Goal: Information Seeking & Learning: Find specific fact

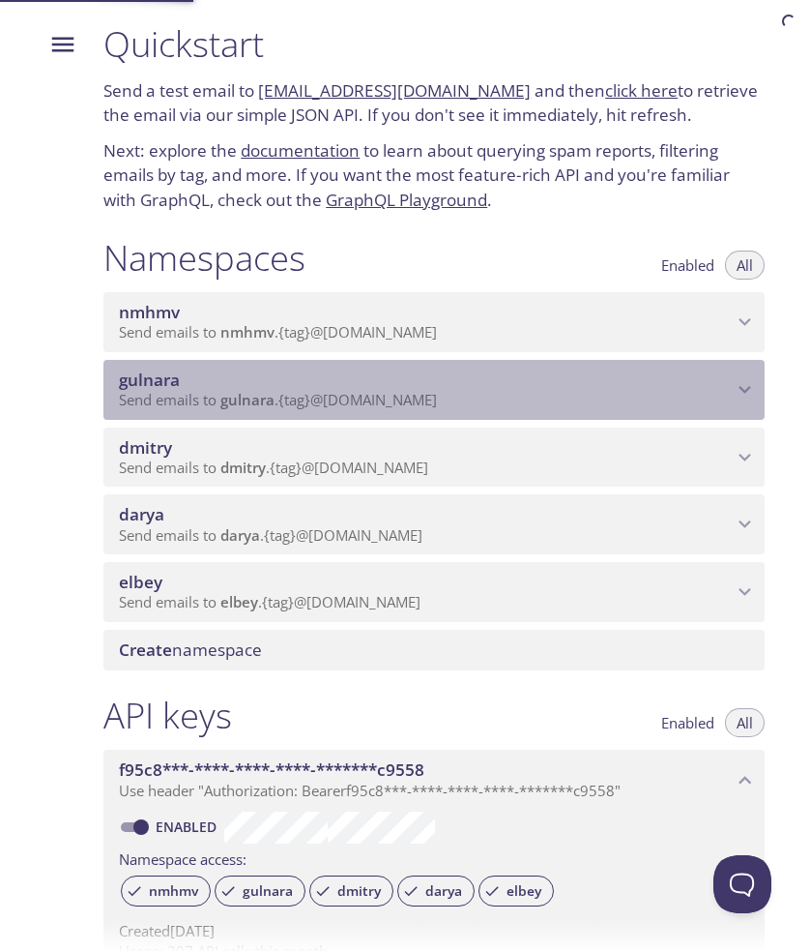
click at [289, 384] on span "gulnara" at bounding box center [425, 379] width 613 height 21
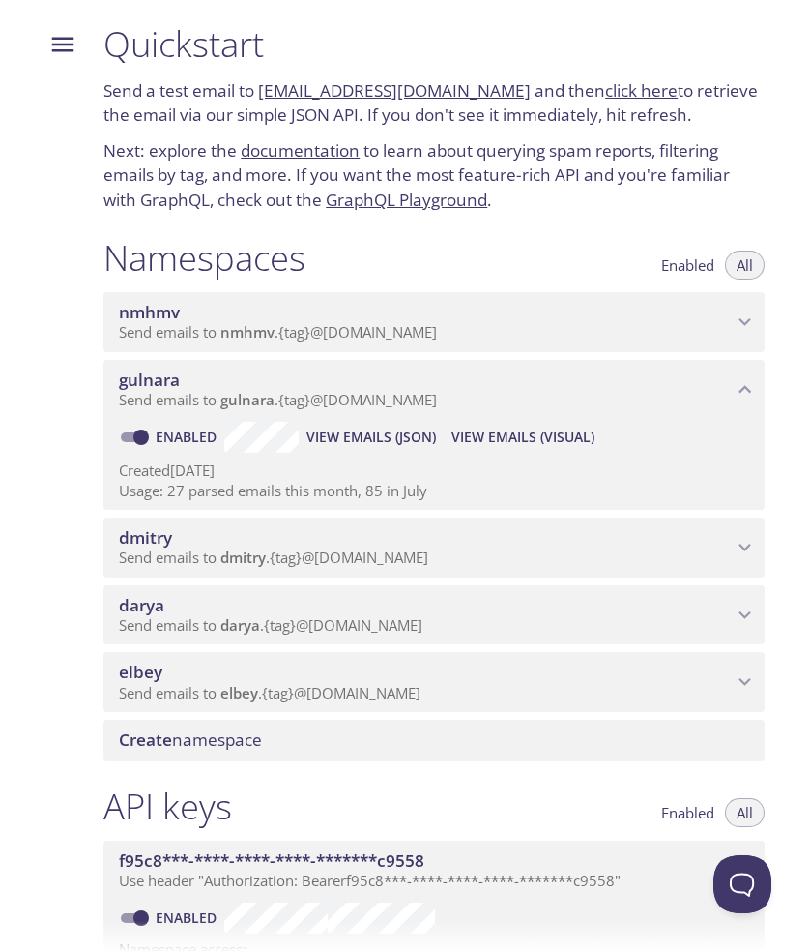
click at [478, 440] on span "View Emails (Visual)" at bounding box center [523, 436] width 143 height 23
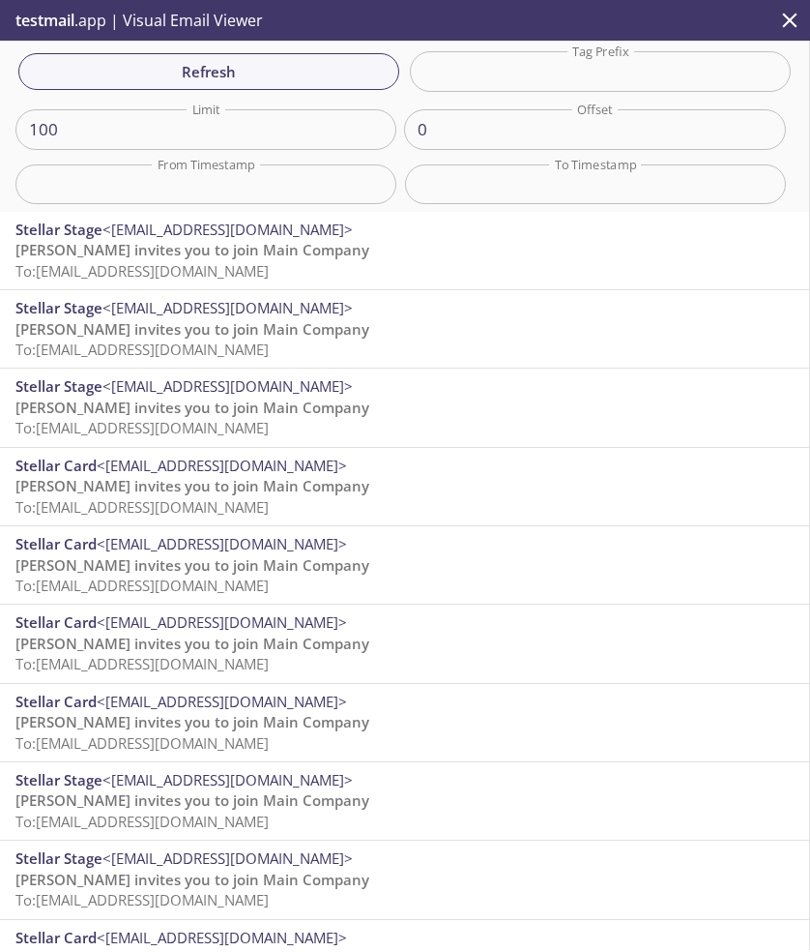
click at [149, 235] on span "<[EMAIL_ADDRESS][DOMAIN_NAME]>" at bounding box center [228, 229] width 250 height 19
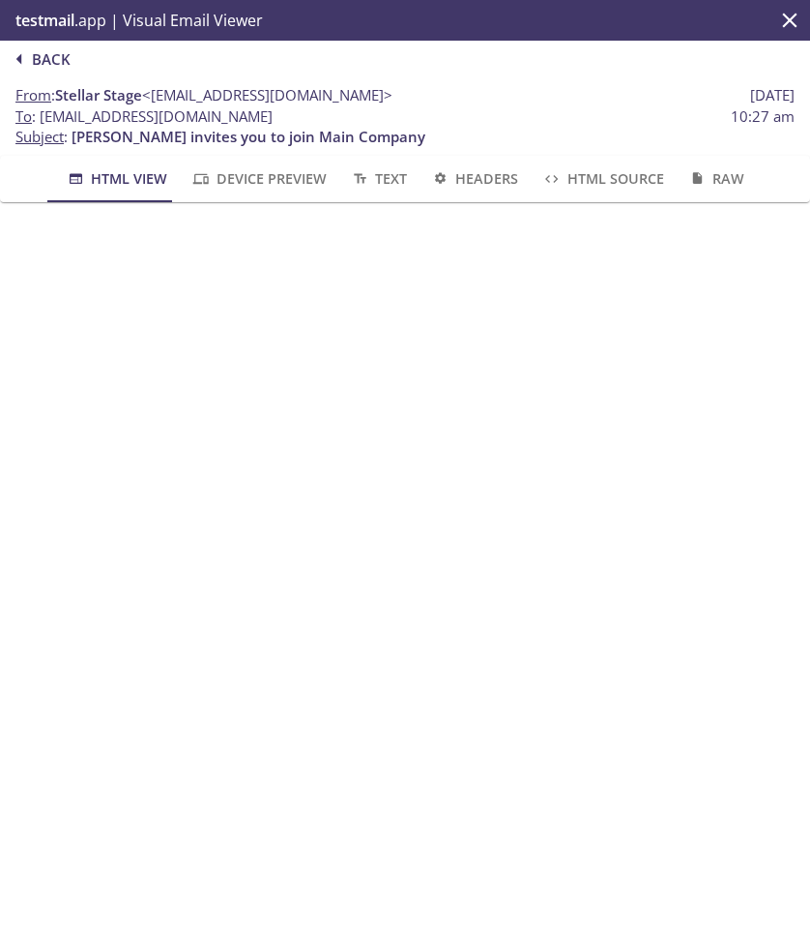
drag, startPoint x: 264, startPoint y: 117, endPoint x: 40, endPoint y: 115, distance: 224.3
click at [40, 115] on span "To : [EMAIL_ADDRESS][DOMAIN_NAME] 10:27 am" at bounding box center [404, 116] width 779 height 20
copy span "[EMAIL_ADDRESS][DOMAIN_NAME]"
click at [55, 54] on span "Back" at bounding box center [39, 58] width 62 height 25
click at [36, 57] on span "Back" at bounding box center [39, 58] width 62 height 25
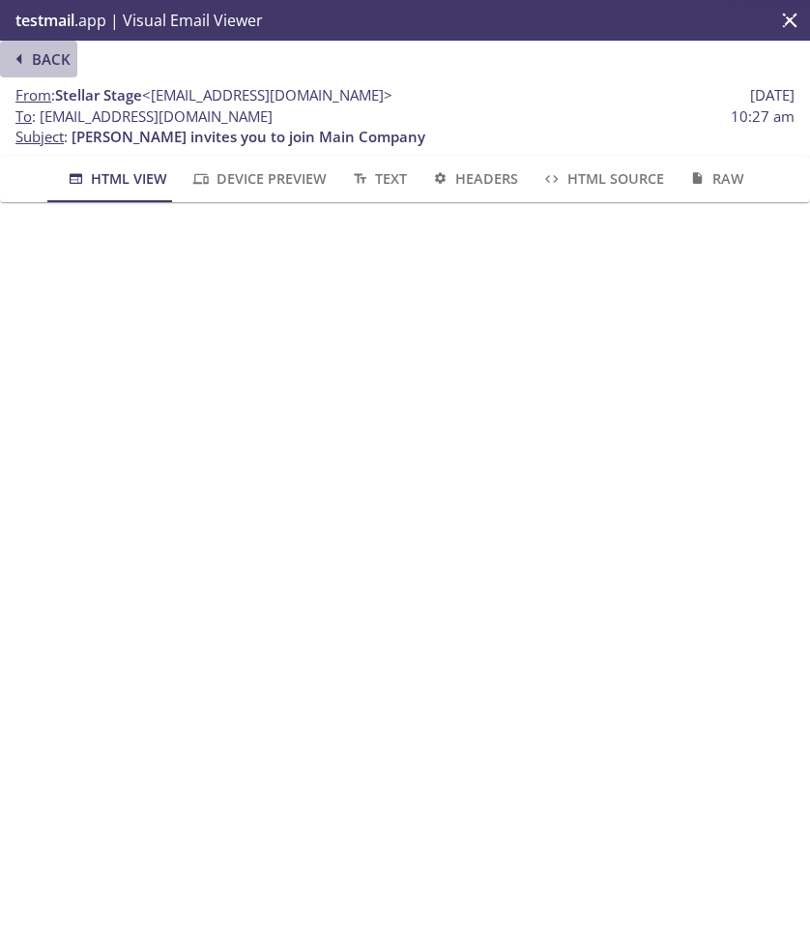
click at [36, 57] on span "Back" at bounding box center [39, 58] width 62 height 25
click at [25, 53] on icon "button" at bounding box center [19, 58] width 25 height 25
drag, startPoint x: 257, startPoint y: 125, endPoint x: 39, endPoint y: 119, distance: 218.6
click at [39, 118] on span "To : [EMAIL_ADDRESS][DOMAIN_NAME] 10:27 am" at bounding box center [404, 116] width 779 height 20
copy span "[EMAIL_ADDRESS][DOMAIN_NAME]"
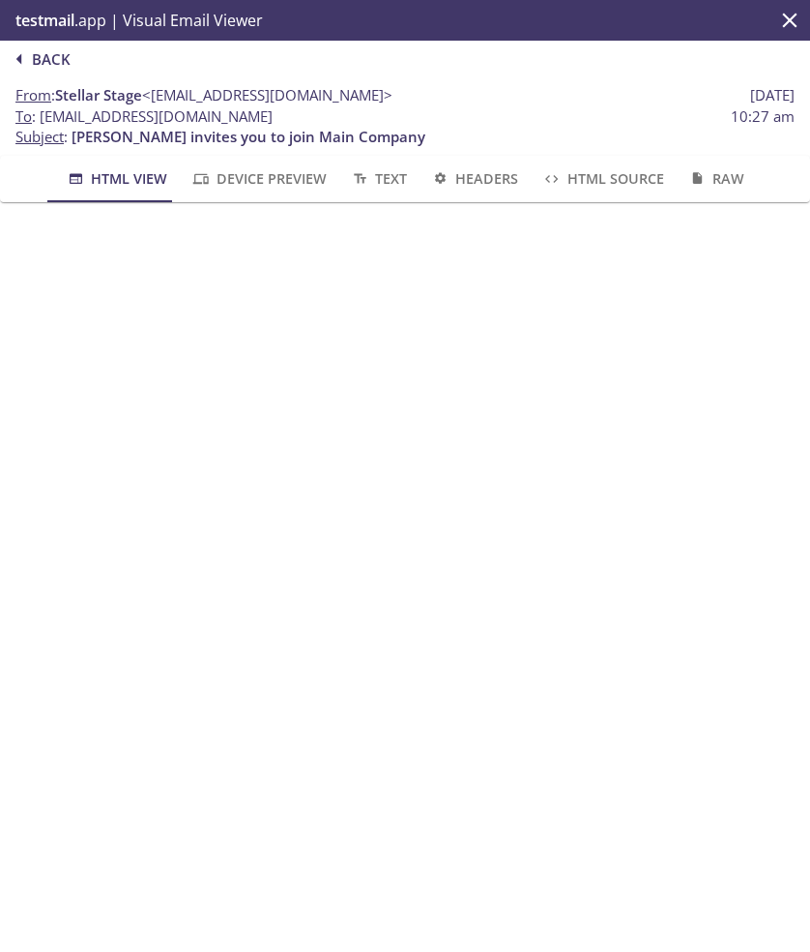
copy span "[EMAIL_ADDRESS][DOMAIN_NAME]"
click at [35, 55] on span "Back" at bounding box center [39, 58] width 62 height 25
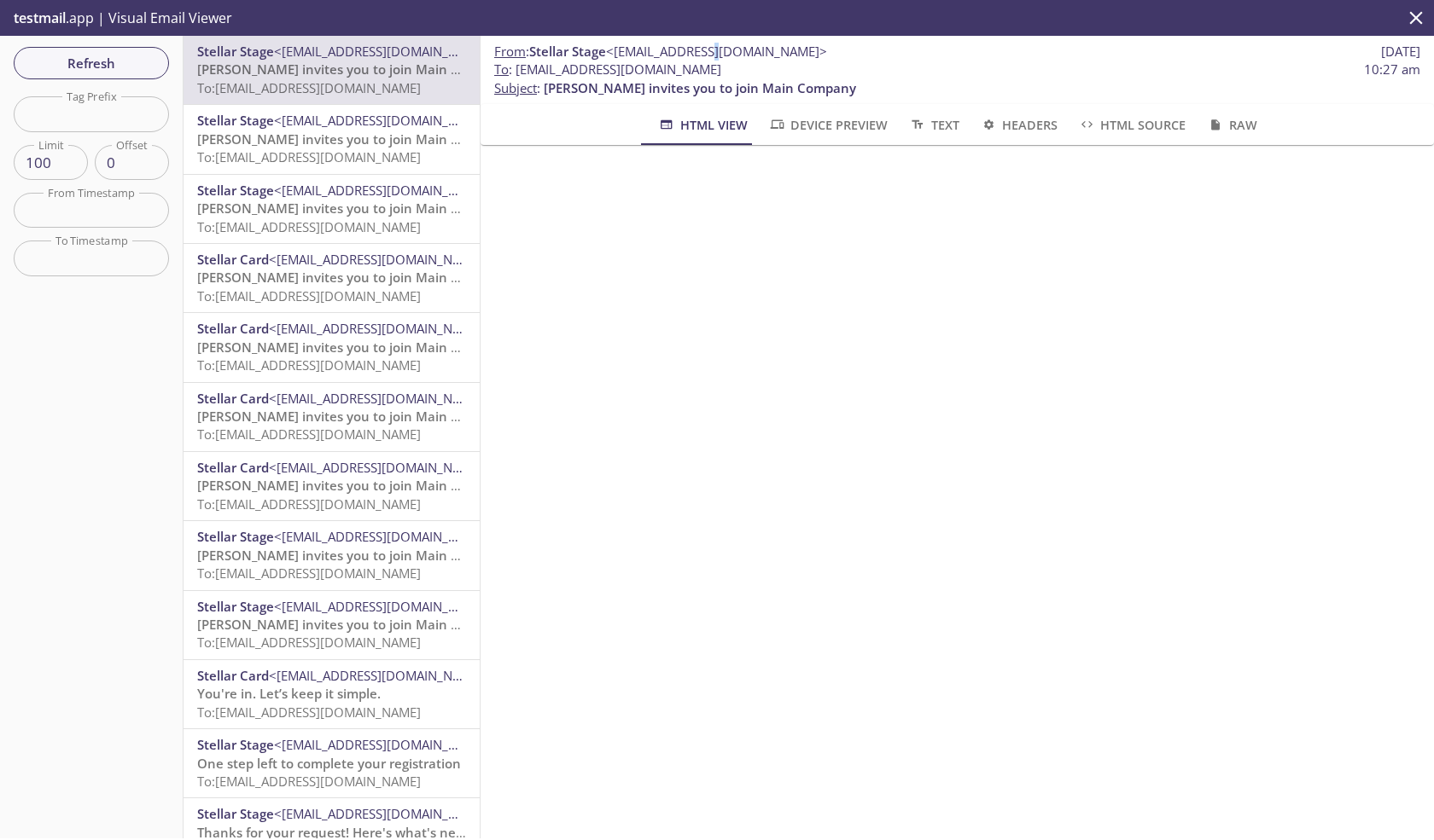
click at [704, 60] on span "<[EMAIL_ADDRESS][DOMAIN_NAME]>" at bounding box center [717, 50] width 221 height 17
drag, startPoint x: 710, startPoint y: 71, endPoint x: 516, endPoint y: 67, distance: 194.0
click at [516, 67] on span "To : [EMAIL_ADDRESS][DOMAIN_NAME] 10:27 am" at bounding box center [957, 70] width 926 height 18
copy span "[EMAIL_ADDRESS][DOMAIN_NAME]"
